Goal: Book appointment/travel/reservation

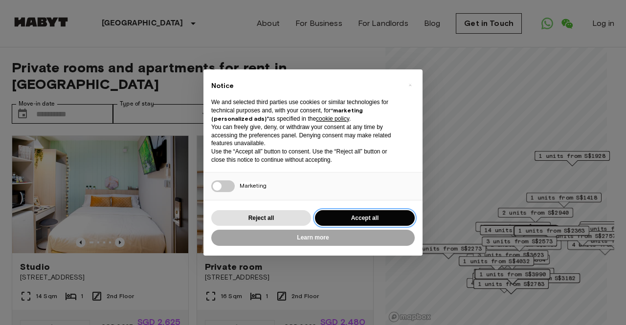
click at [363, 217] on button "Accept all" at bounding box center [365, 218] width 100 height 16
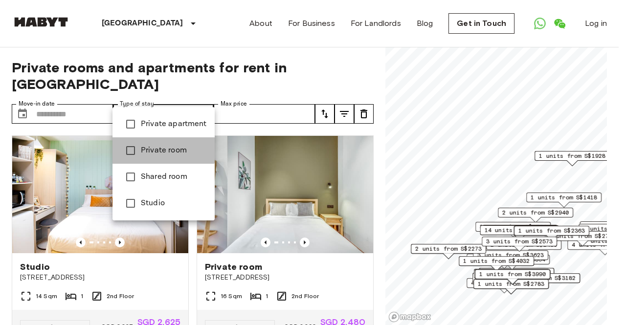
click at [158, 146] on span "Private room" at bounding box center [174, 151] width 66 height 12
type input "**********"
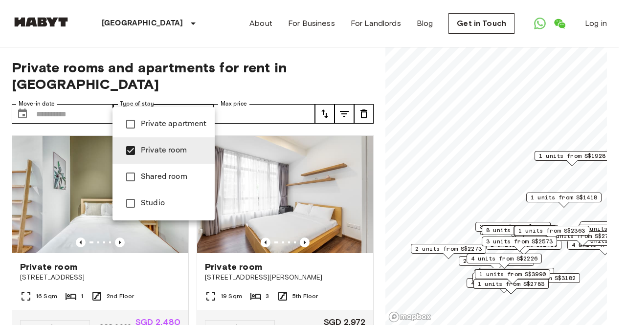
click at [57, 98] on div at bounding box center [313, 162] width 626 height 325
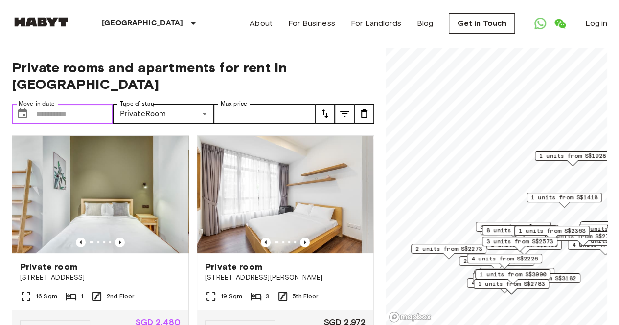
click at [57, 104] on input "Move-in date" at bounding box center [74, 114] width 77 height 20
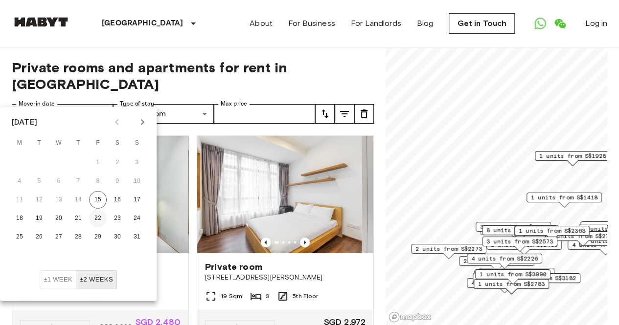
click at [95, 214] on button "22" at bounding box center [98, 219] width 18 height 18
type input "**********"
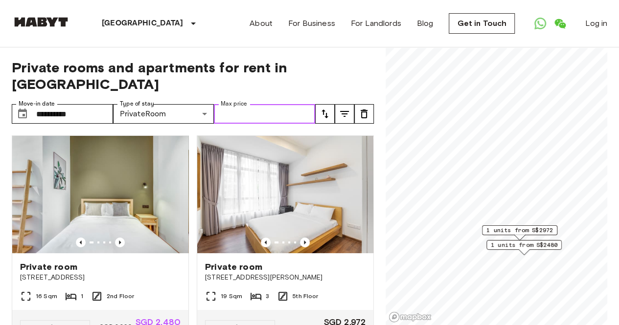
click at [290, 104] on input "Max price" at bounding box center [264, 114] width 101 height 20
click at [326, 110] on icon "tune" at bounding box center [324, 114] width 7 height 9
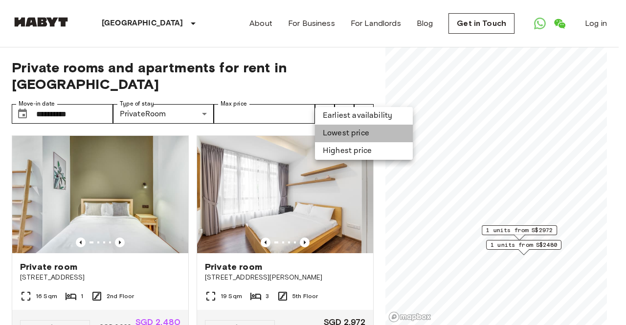
click at [333, 130] on li "Lowest price" at bounding box center [364, 134] width 98 height 18
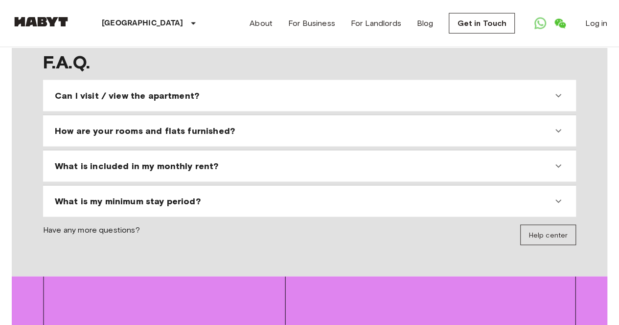
scroll to position [935, 0]
click at [553, 89] on icon at bounding box center [558, 95] width 12 height 12
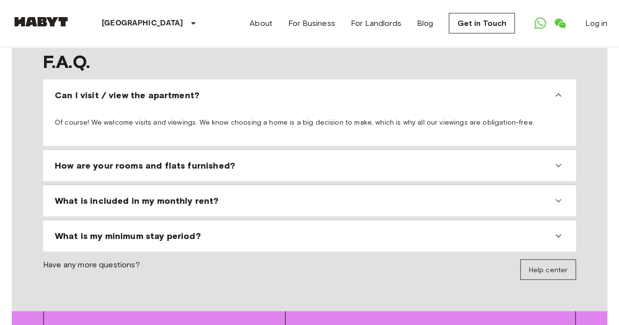
click at [557, 160] on icon at bounding box center [558, 166] width 12 height 12
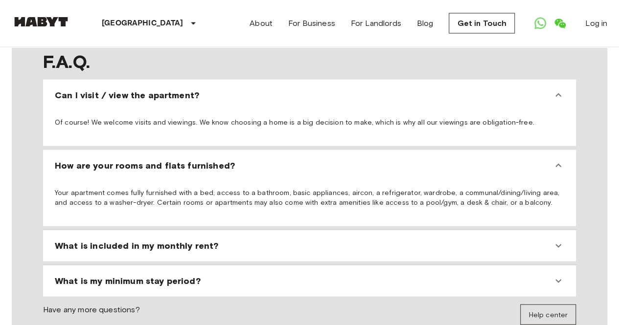
click at [559, 244] on icon at bounding box center [558, 245] width 6 height 3
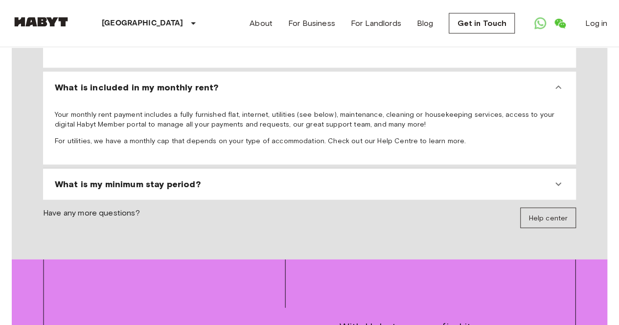
scroll to position [1097, 0]
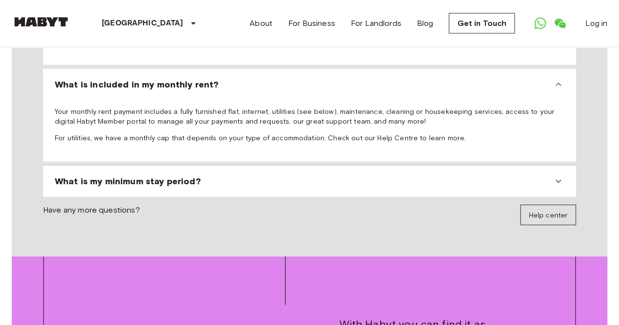
click at [556, 176] on icon at bounding box center [558, 182] width 12 height 12
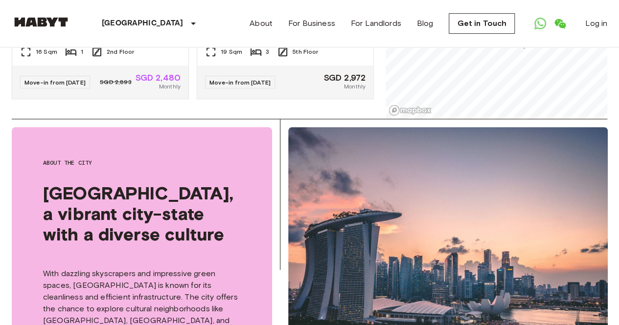
scroll to position [0, 0]
